Goal: Information Seeking & Learning: Learn about a topic

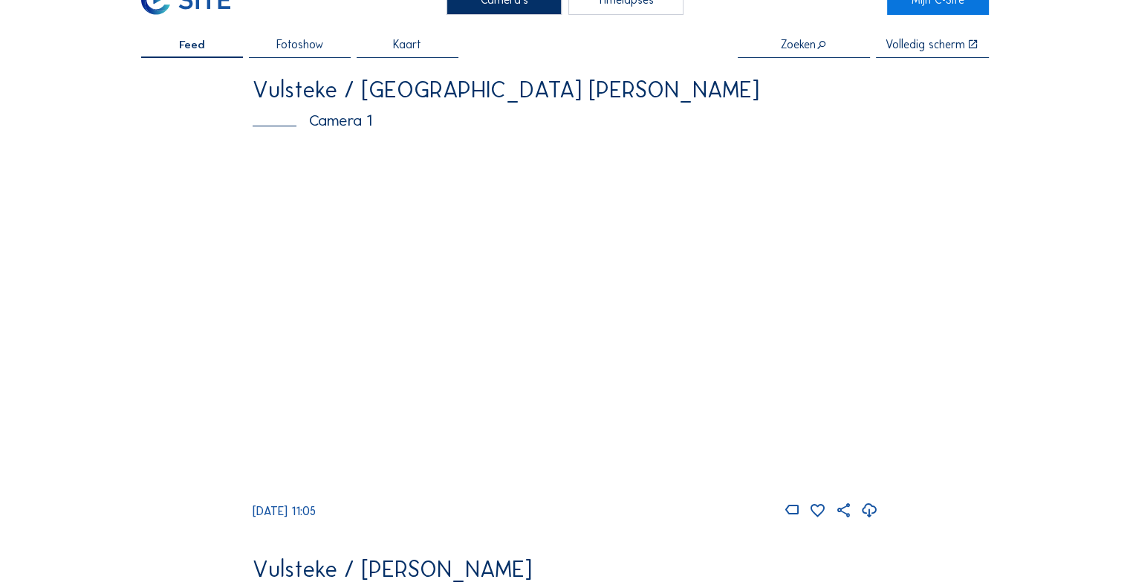
scroll to position [149, 0]
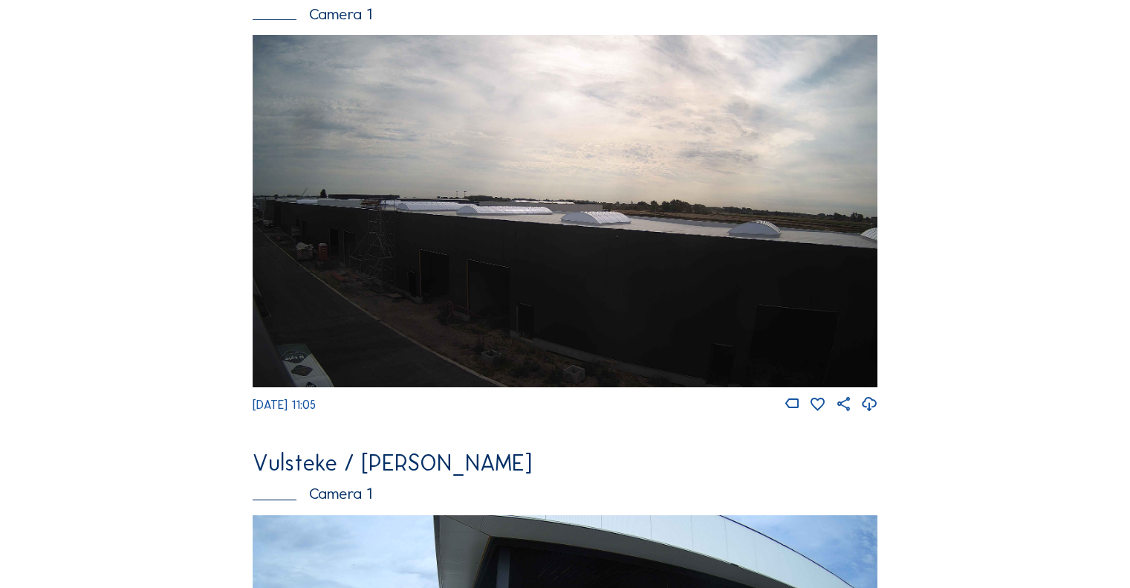
click at [466, 276] on img at bounding box center [565, 210] width 625 height 351
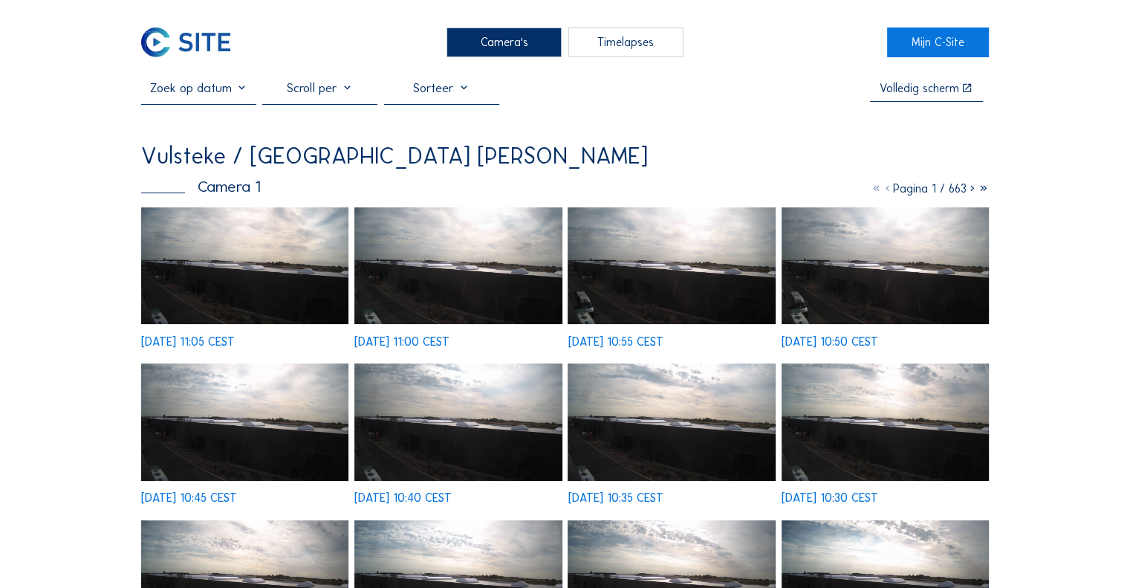
click at [294, 267] on img at bounding box center [244, 265] width 207 height 117
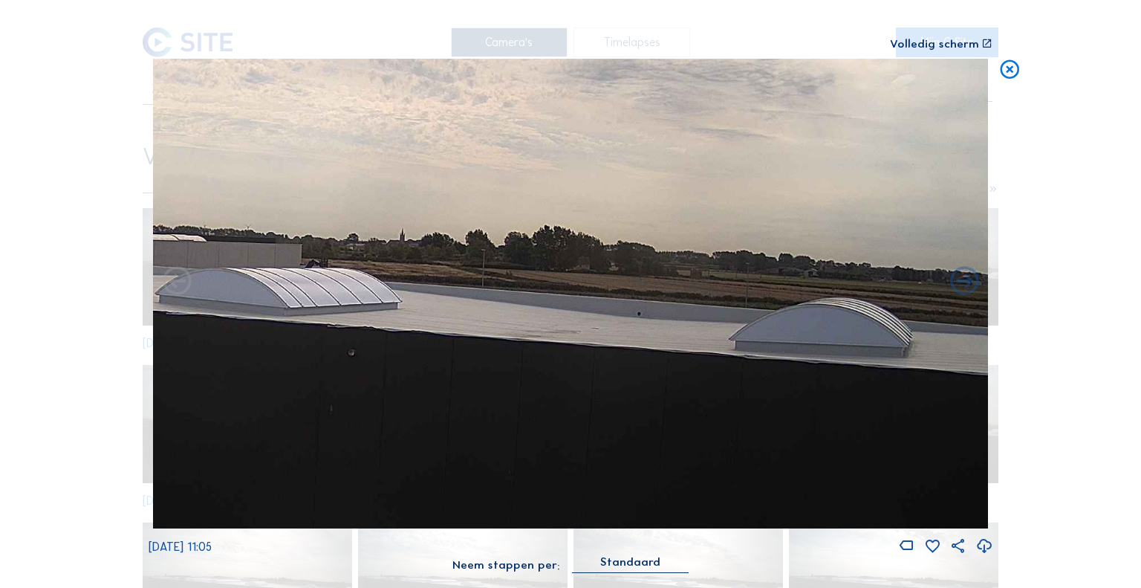
drag, startPoint x: 551, startPoint y: 319, endPoint x: 819, endPoint y: 331, distance: 267.7
click at [816, 331] on img at bounding box center [571, 294] width 836 height 470
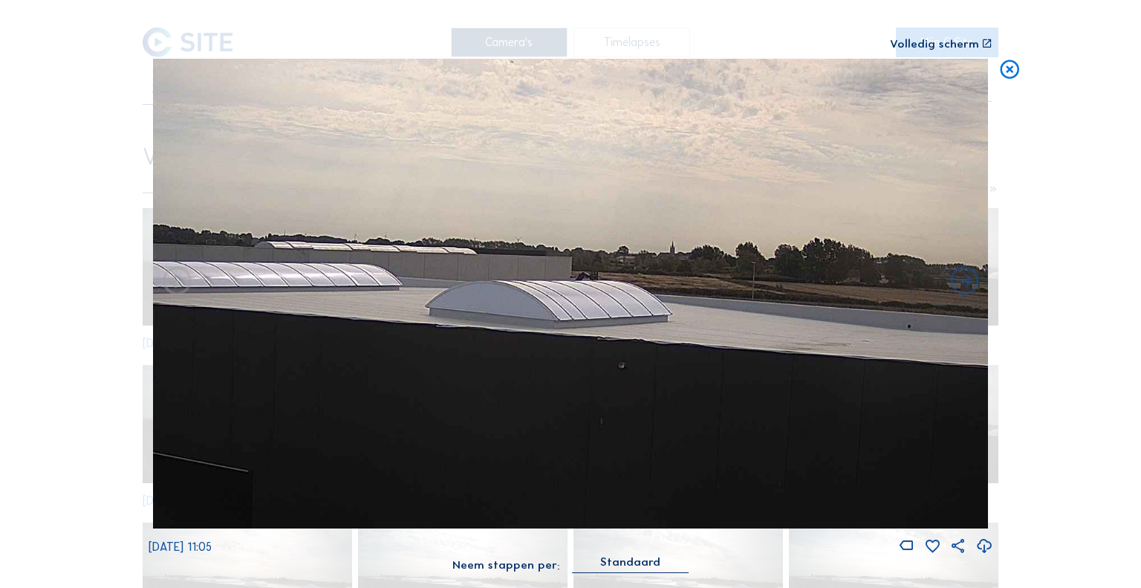
drag, startPoint x: 357, startPoint y: 298, endPoint x: 755, endPoint y: 317, distance: 398.6
click at [787, 317] on img at bounding box center [571, 294] width 836 height 470
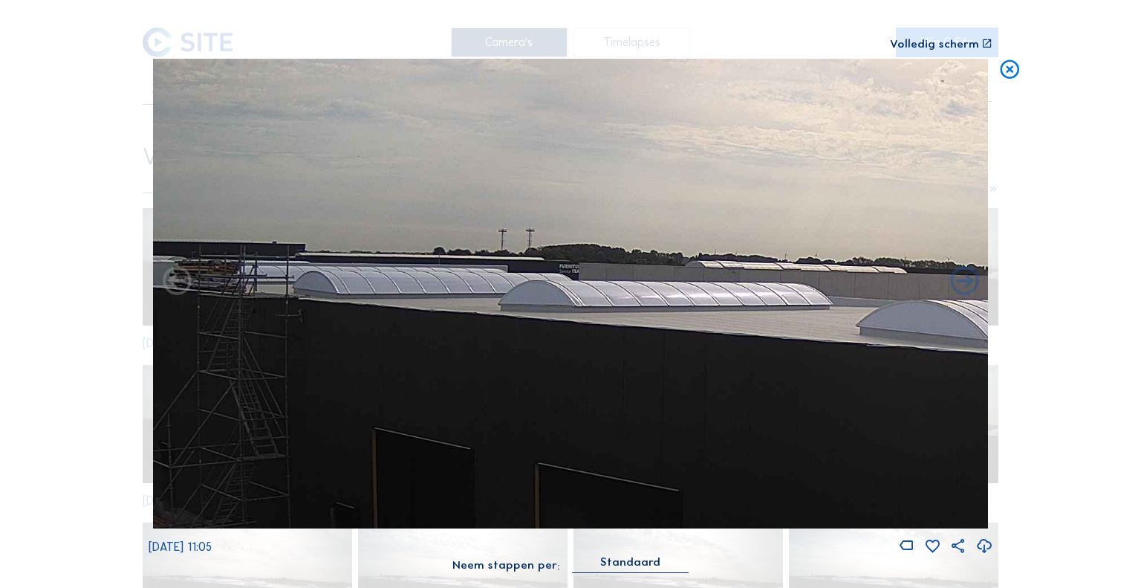
drag, startPoint x: 478, startPoint y: 313, endPoint x: 778, endPoint y: 314, distance: 299.4
click at [780, 314] on img at bounding box center [571, 294] width 836 height 470
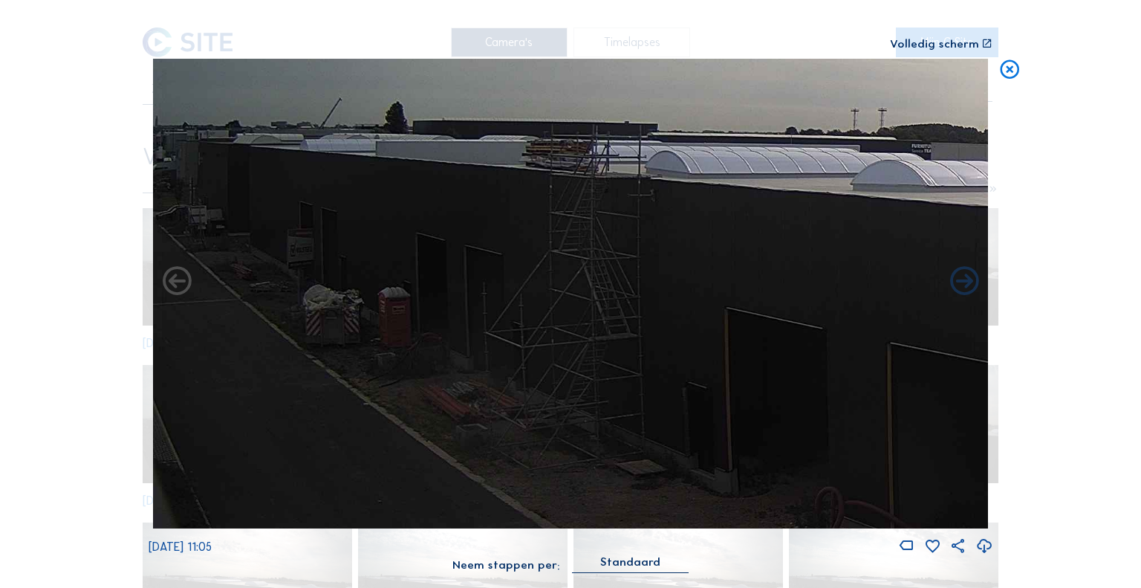
drag, startPoint x: 551, startPoint y: 317, endPoint x: 643, endPoint y: 196, distance: 152.1
click at [643, 196] on img at bounding box center [571, 294] width 836 height 470
drag, startPoint x: 372, startPoint y: 237, endPoint x: 418, endPoint y: 262, distance: 52.5
click at [449, 282] on img at bounding box center [571, 294] width 836 height 470
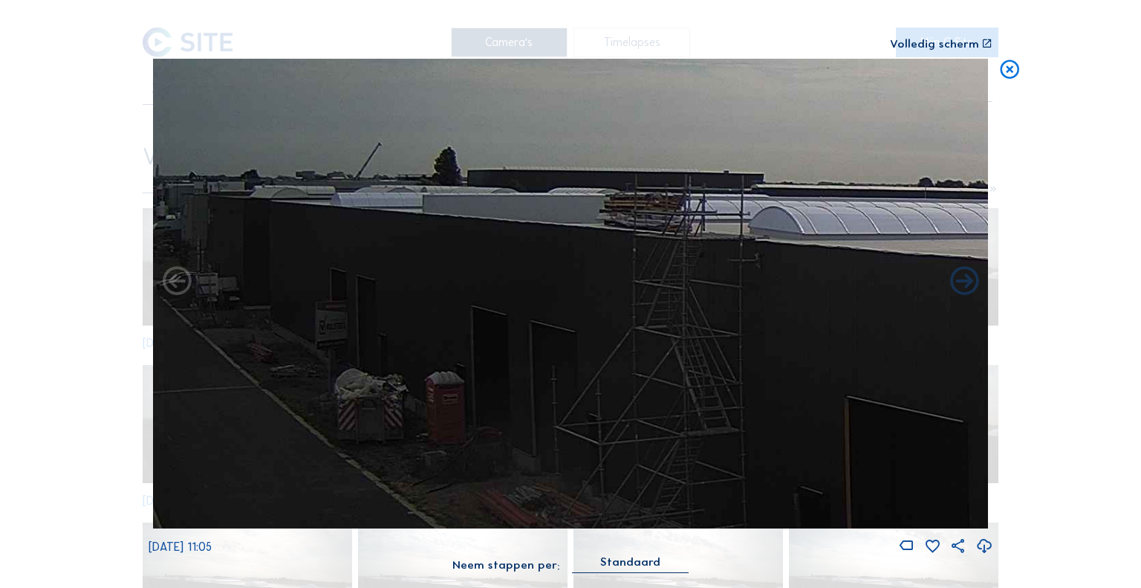
drag, startPoint x: 227, startPoint y: 232, endPoint x: 287, endPoint y: 231, distance: 60.9
click at [280, 249] on img at bounding box center [571, 294] width 836 height 470
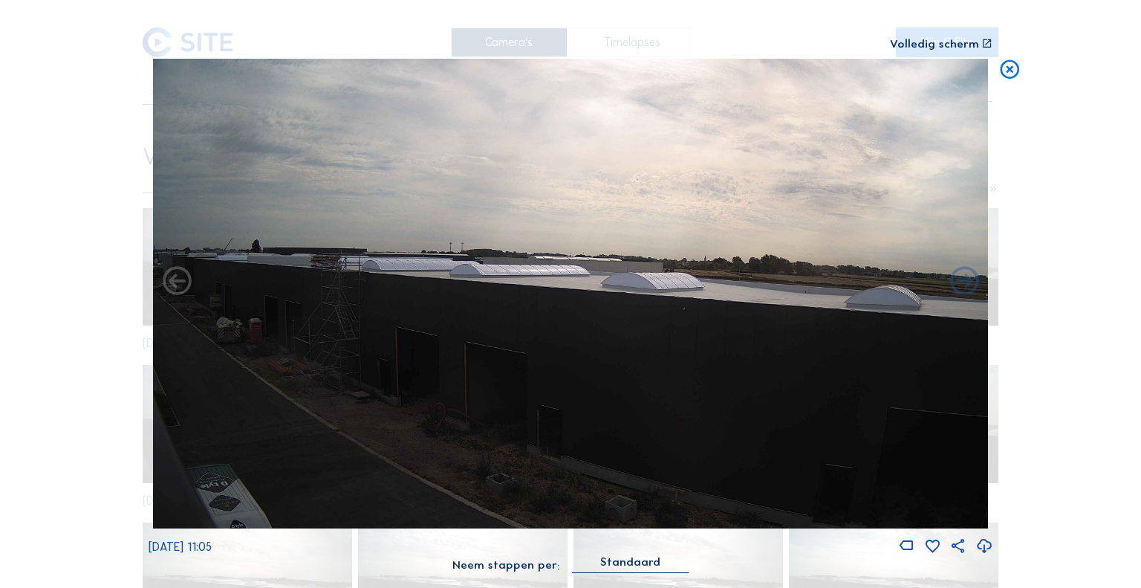
drag, startPoint x: 319, startPoint y: 322, endPoint x: 471, endPoint y: 313, distance: 152.5
click at [487, 314] on img at bounding box center [571, 294] width 836 height 470
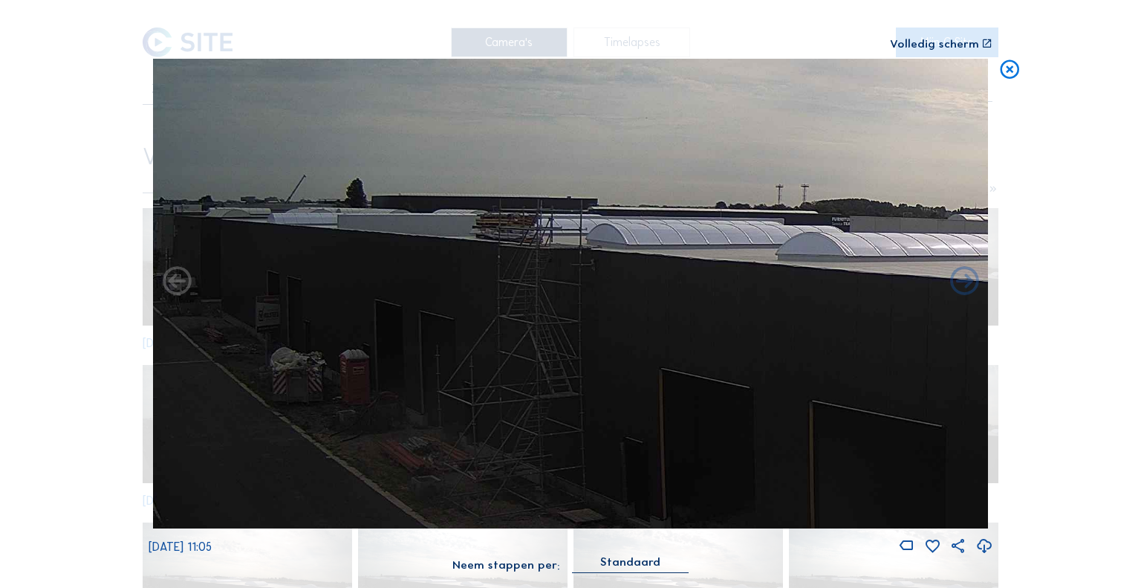
drag, startPoint x: 377, startPoint y: 259, endPoint x: 475, endPoint y: 235, distance: 100.9
click at [475, 235] on img at bounding box center [571, 294] width 836 height 470
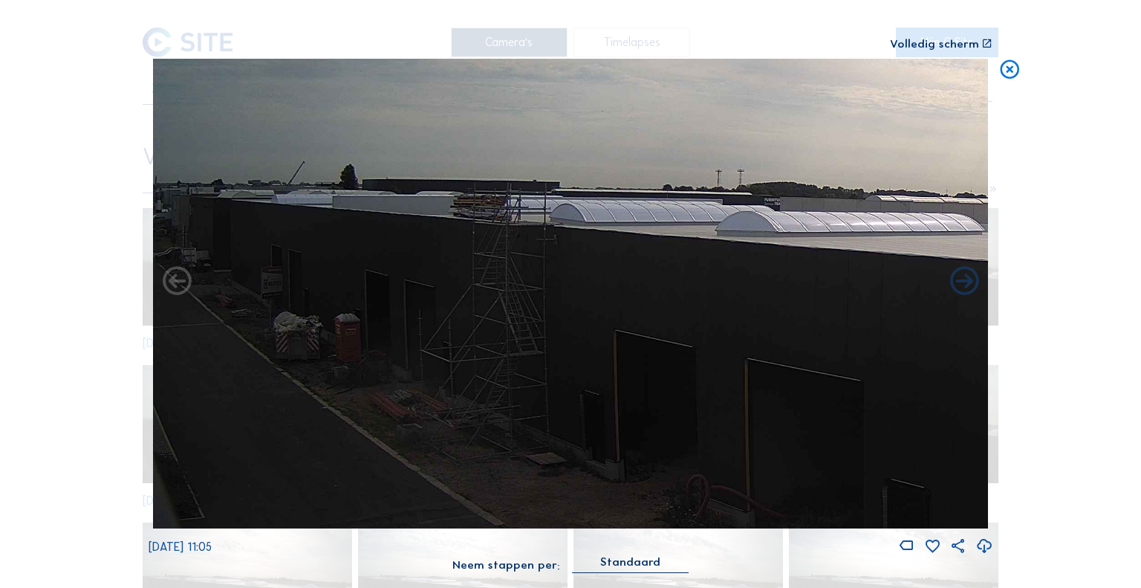
drag, startPoint x: 470, startPoint y: 243, endPoint x: 484, endPoint y: 222, distance: 24.7
click at [484, 222] on img at bounding box center [571, 294] width 836 height 470
